Goal: Transaction & Acquisition: Purchase product/service

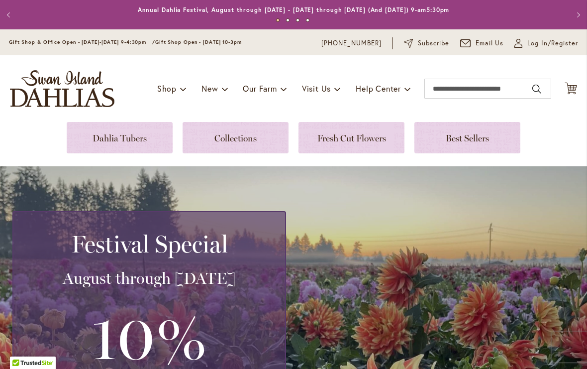
click at [537, 47] on span "Log In/Register" at bounding box center [553, 43] width 51 height 10
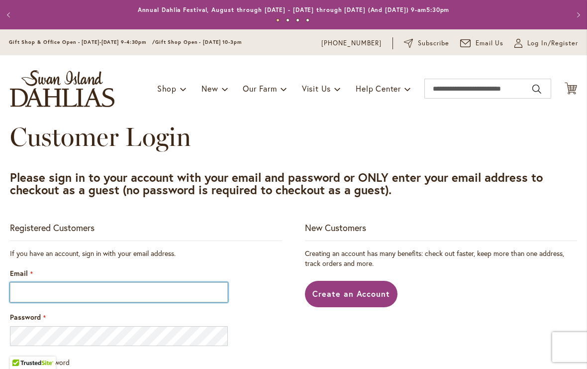
click at [56, 297] on input "Email" at bounding box center [119, 292] width 218 height 20
type input "**********"
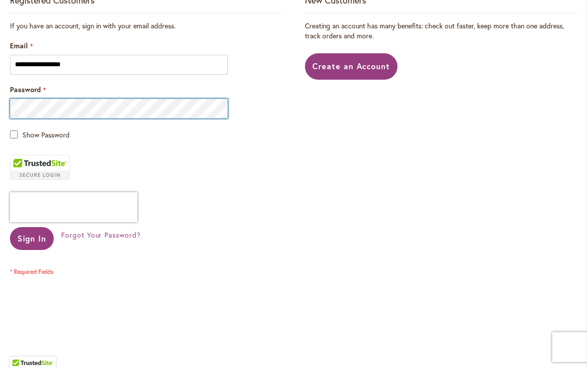
scroll to position [227, 0]
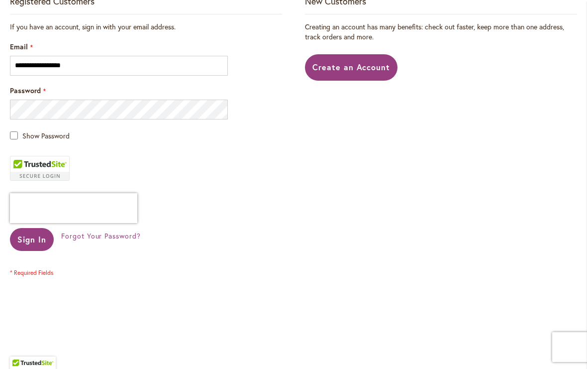
click at [35, 243] on span "Sign In" at bounding box center [31, 239] width 29 height 10
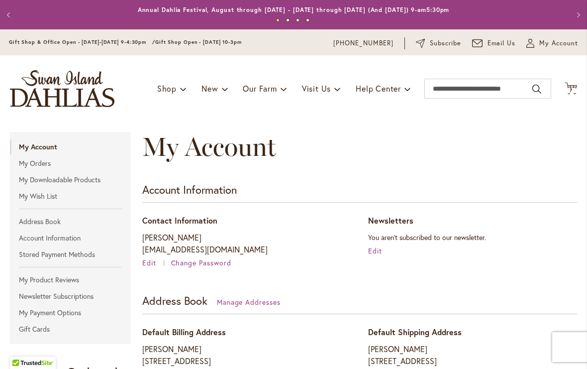
click at [573, 94] on icon "Cart .cls-1 { fill: #231f20; }" at bounding box center [571, 88] width 12 height 12
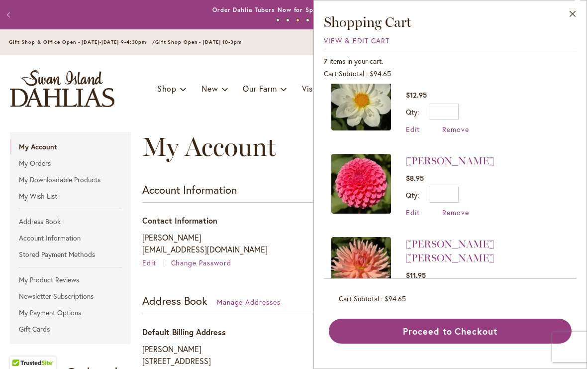
scroll to position [184, 0]
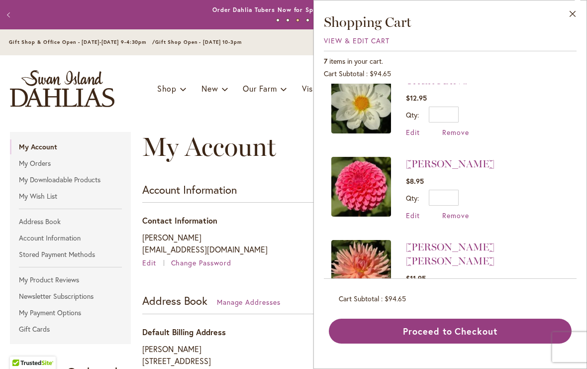
click at [381, 45] on span "View & Edit Cart" at bounding box center [357, 40] width 66 height 9
